Goal: Transaction & Acquisition: Purchase product/service

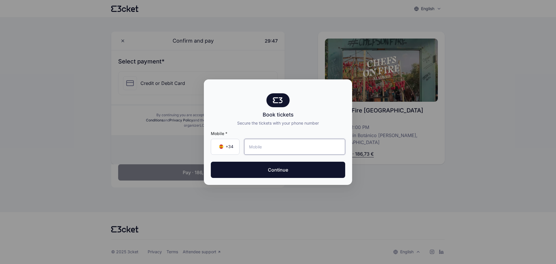
click at [253, 146] on input "tel" at bounding box center [294, 147] width 101 height 16
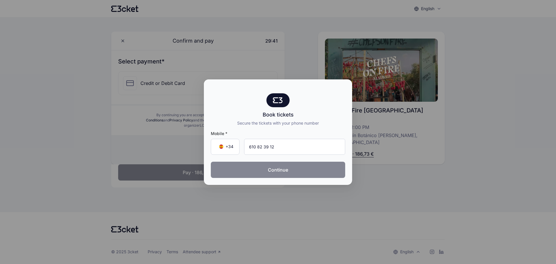
type input "610 82 39 12"
click at [278, 168] on button "Continue" at bounding box center [278, 170] width 134 height 16
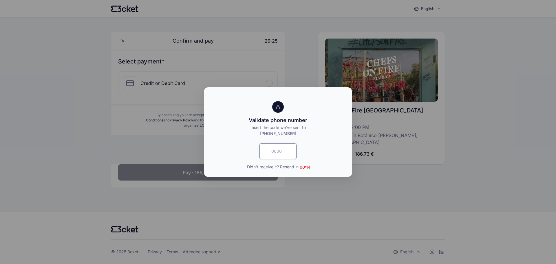
click at [269, 151] on input "text" at bounding box center [278, 151] width 37 height 16
type input "9534"
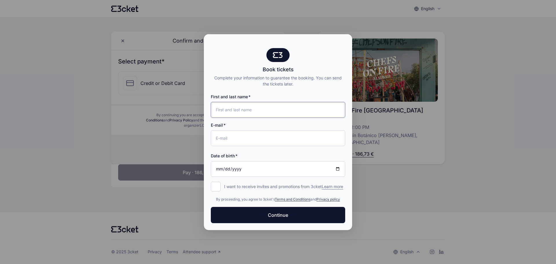
click at [249, 111] on input "First and last name" at bounding box center [278, 110] width 134 height 16
type input "[PERSON_NAME]"
click at [241, 134] on input "E-mail" at bounding box center [278, 138] width 134 height 16
type input "[EMAIL_ADDRESS][DOMAIN_NAME]"
click at [337, 167] on input "Date of birth" at bounding box center [278, 169] width 134 height 16
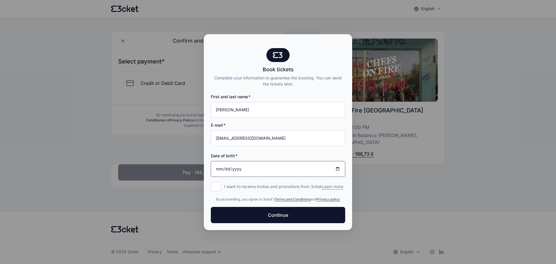
type input "[DATE]"
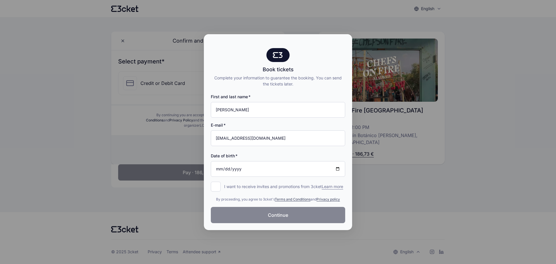
click at [276, 218] on span "Continue" at bounding box center [278, 214] width 20 height 7
click at [419, 252] on div at bounding box center [278, 132] width 556 height 264
drag, startPoint x: 306, startPoint y: 37, endPoint x: 278, endPoint y: 39, distance: 27.6
click at [278, 39] on div at bounding box center [278, 41] width 148 height 14
drag, startPoint x: 322, startPoint y: 41, endPoint x: 343, endPoint y: 41, distance: 21.1
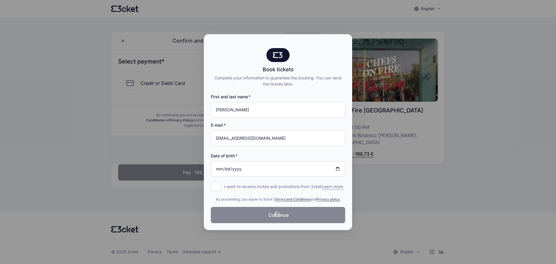
click at [343, 41] on div at bounding box center [278, 44] width 134 height 7
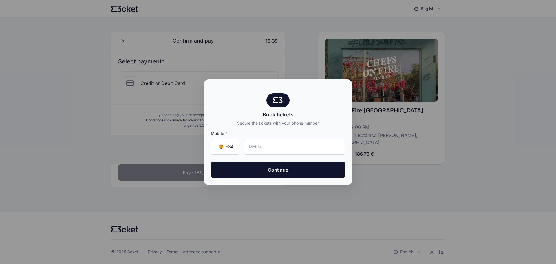
click at [434, 165] on div at bounding box center [278, 132] width 556 height 264
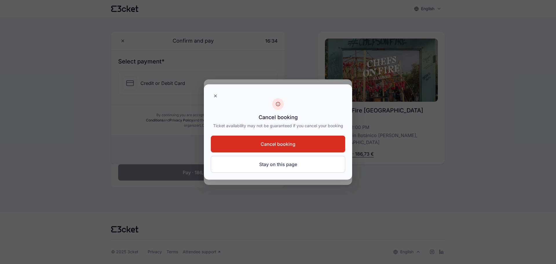
click at [254, 141] on button "Cancel booking" at bounding box center [278, 144] width 134 height 17
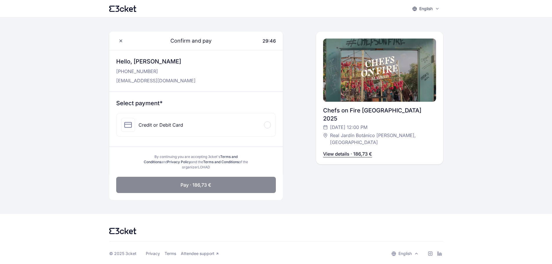
scroll to position [2, 0]
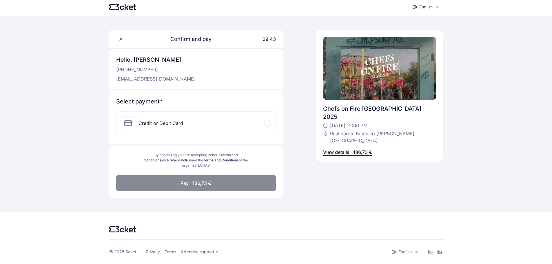
click at [269, 122] on div at bounding box center [267, 123] width 7 height 7
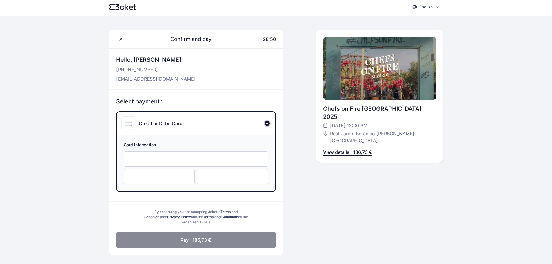
click at [155, 180] on div at bounding box center [159, 176] width 71 height 15
click at [182, 156] on div at bounding box center [196, 158] width 145 height 15
click at [193, 240] on span "Pay · 186,73 €" at bounding box center [195, 239] width 31 height 7
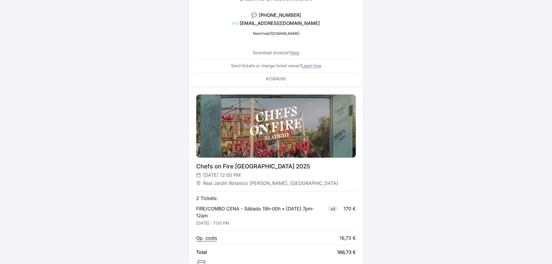
scroll to position [61, 0]
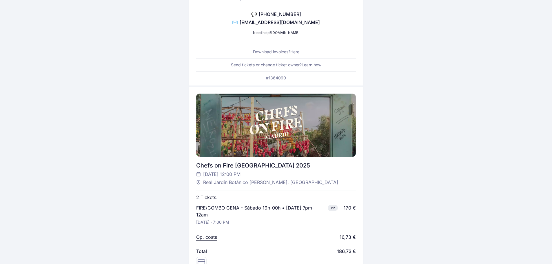
scroll to position [61, 0]
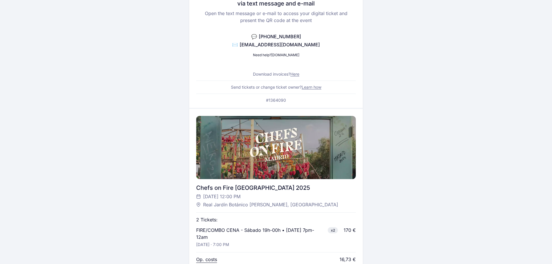
click at [296, 75] on link "Here" at bounding box center [294, 74] width 9 height 5
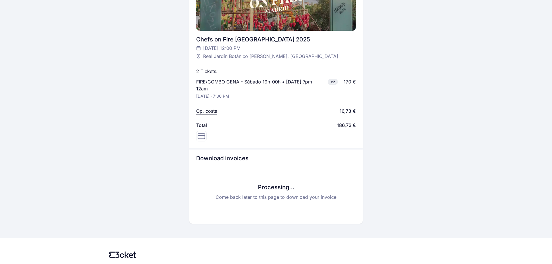
scroll to position [235, 0]
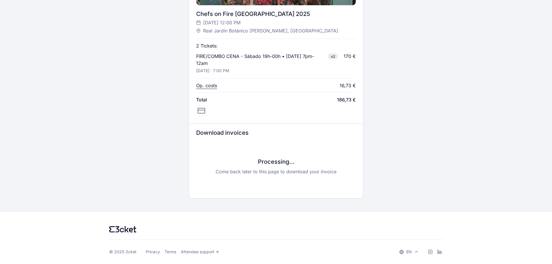
click at [417, 252] on icon at bounding box center [416, 251] width 5 height 5
click at [408, 226] on span "Español" at bounding box center [406, 226] width 15 height 6
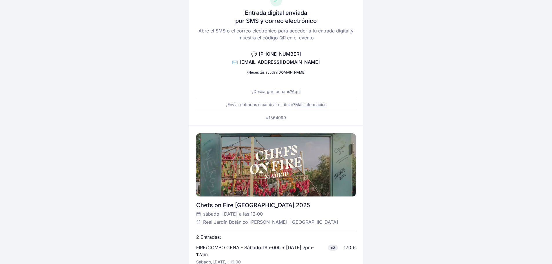
scroll to position [29, 0]
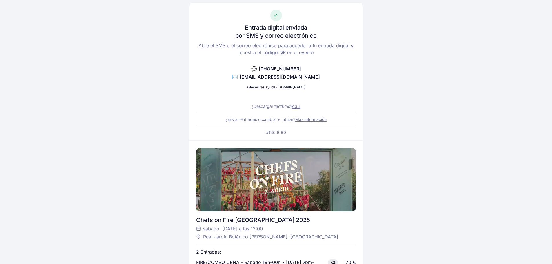
click at [315, 120] on link "Más información" at bounding box center [310, 119] width 31 height 5
